Goal: Find specific page/section: Find specific page/section

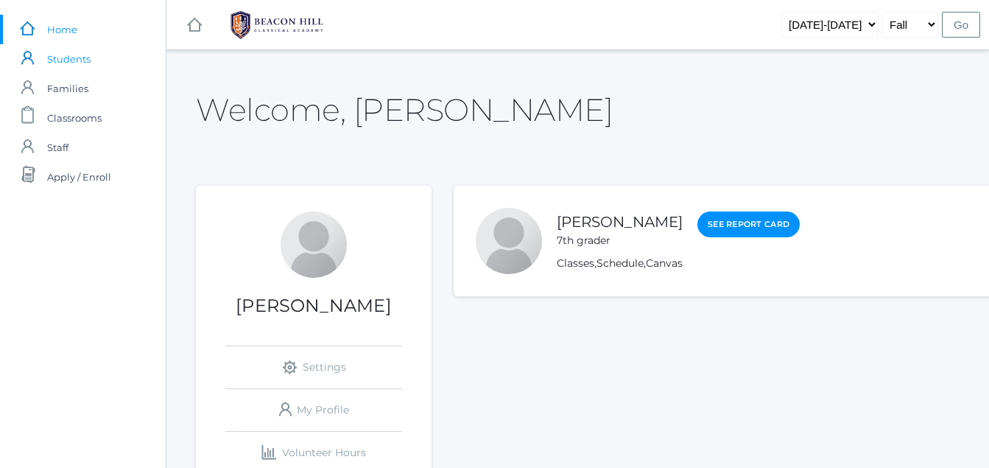
click at [60, 58] on span "Students" at bounding box center [68, 58] width 43 height 29
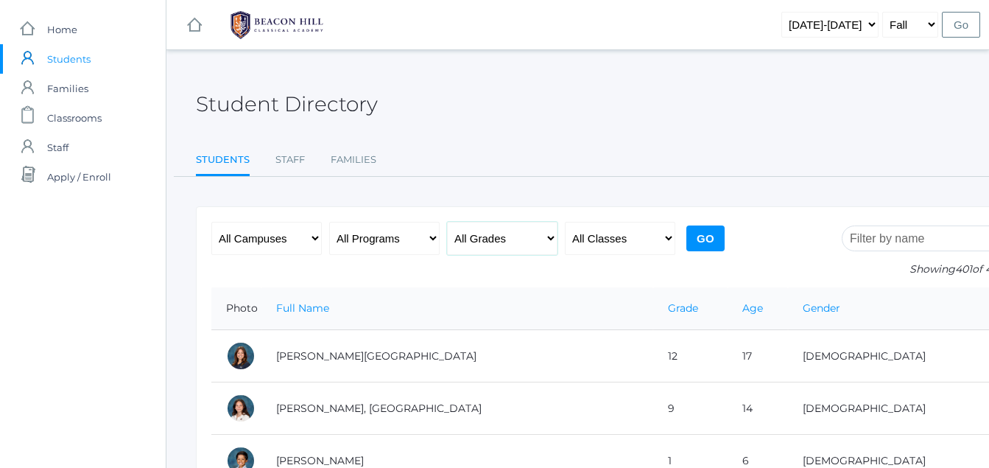
click at [550, 240] on select "All Grades Grammar - Kindergarten - 1st Grade - 2nd Grade - 3rd Grade - 4th Gra…" at bounding box center [502, 238] width 110 height 33
select select "7"
click at [447, 222] on select "All Grades Grammar - Kindergarten - 1st Grade - 2nd Grade - 3rd Grade - 4th Gra…" at bounding box center [502, 238] width 110 height 33
click at [707, 233] on input "Go" at bounding box center [706, 238] width 38 height 26
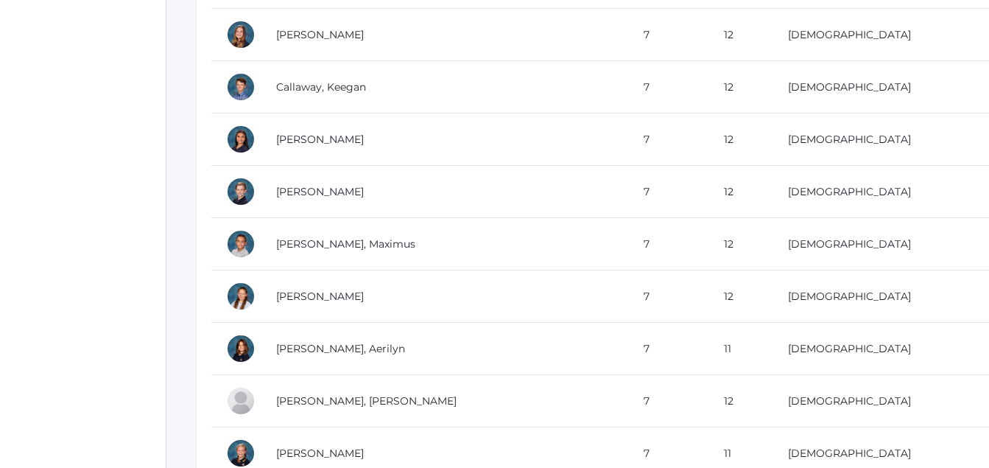
scroll to position [796, 0]
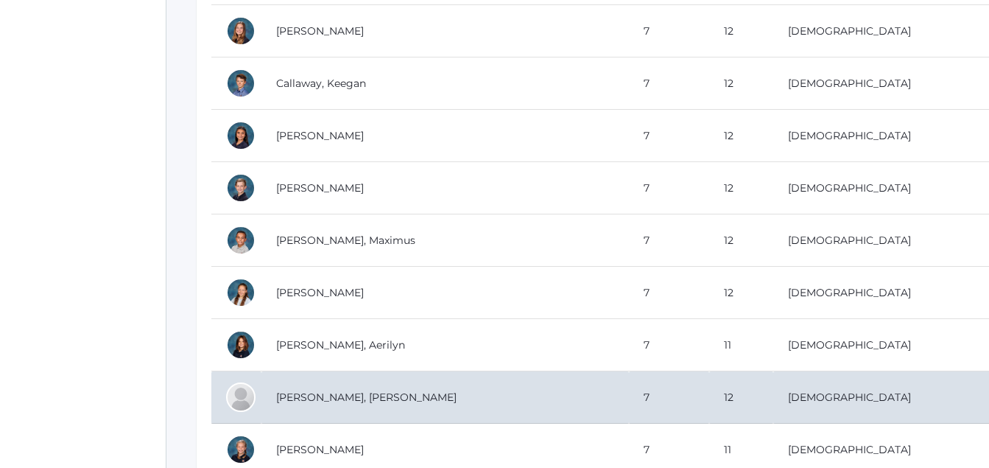
click at [350, 404] on td "[PERSON_NAME], [PERSON_NAME]" at bounding box center [446, 397] width 368 height 52
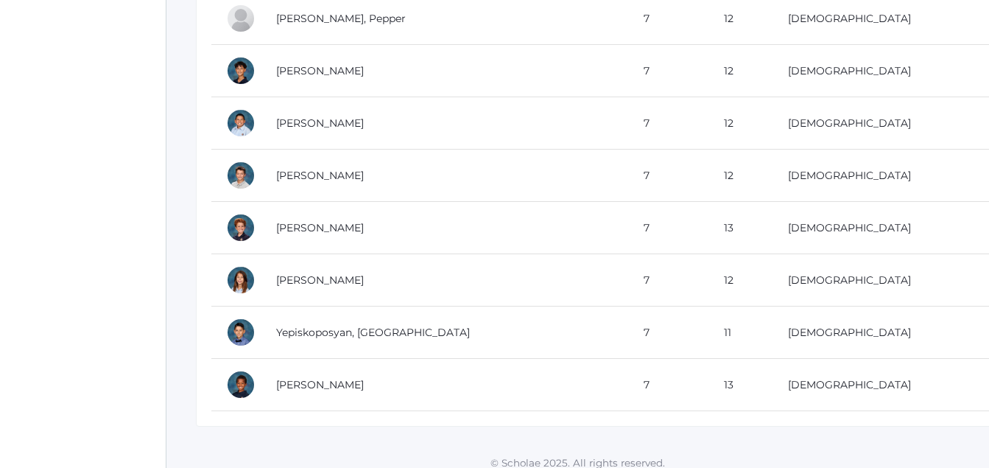
scroll to position [1825, 0]
